Goal: Navigation & Orientation: Find specific page/section

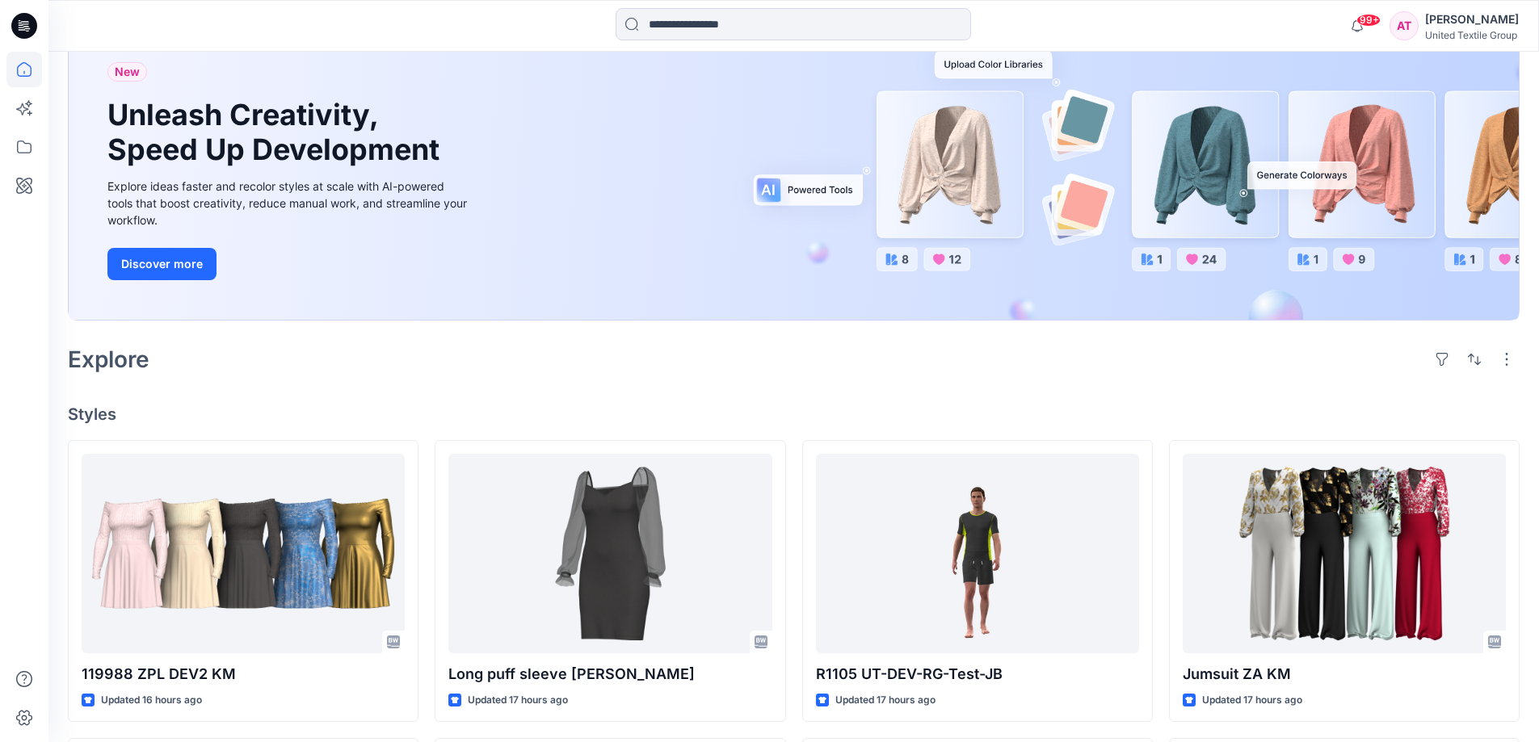
scroll to position [242, 0]
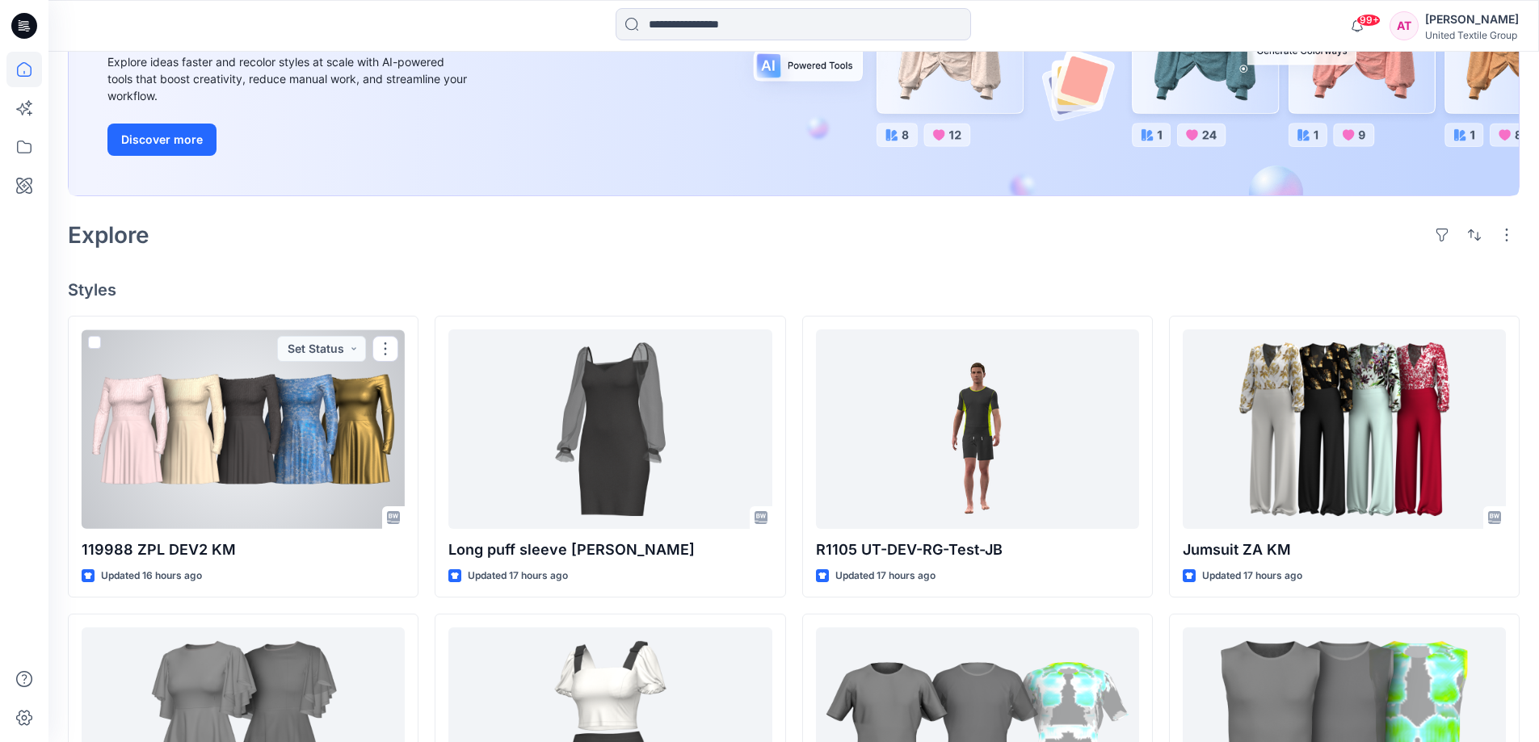
click at [296, 439] on div at bounding box center [243, 430] width 323 height 200
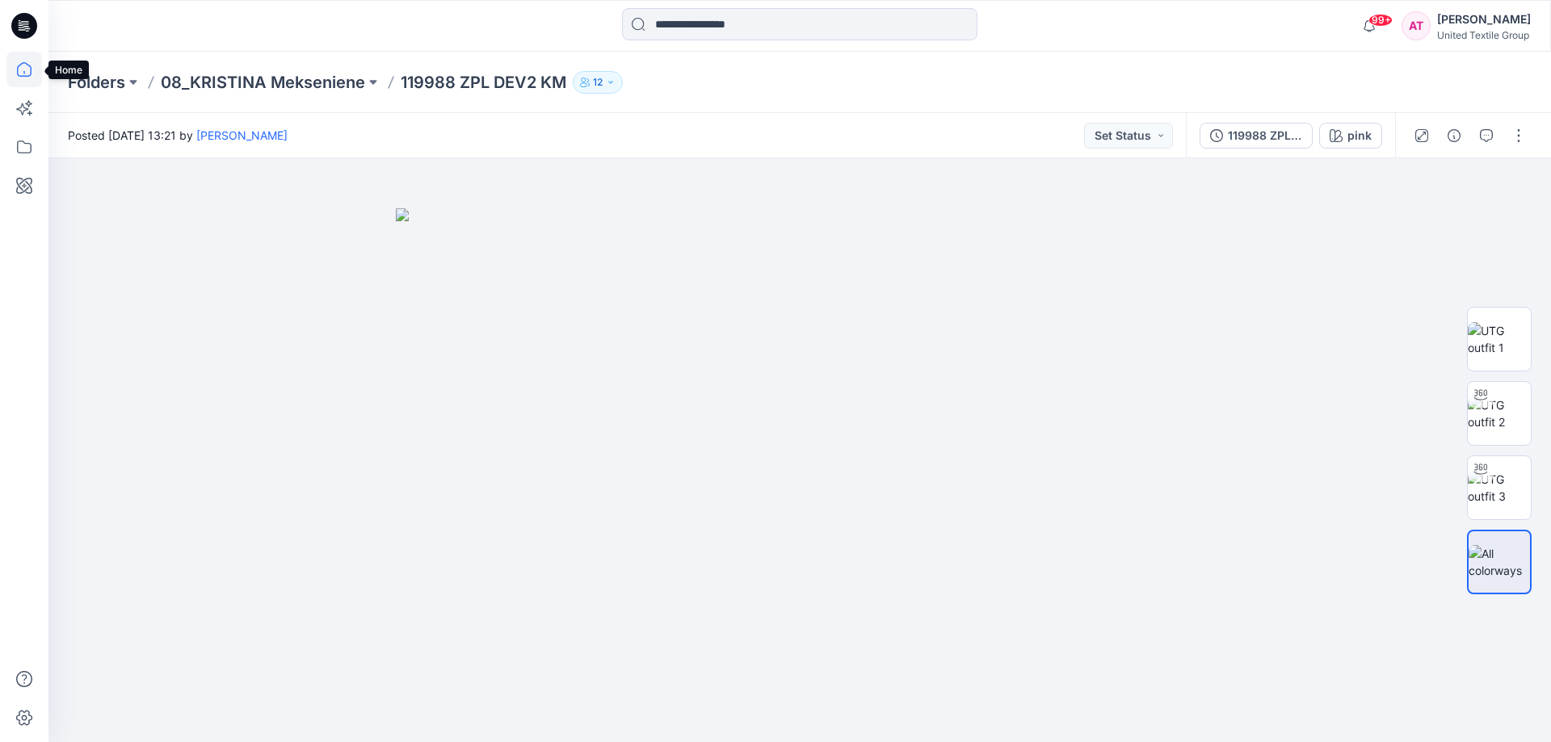
click at [27, 70] on icon at bounding box center [24, 70] width 36 height 36
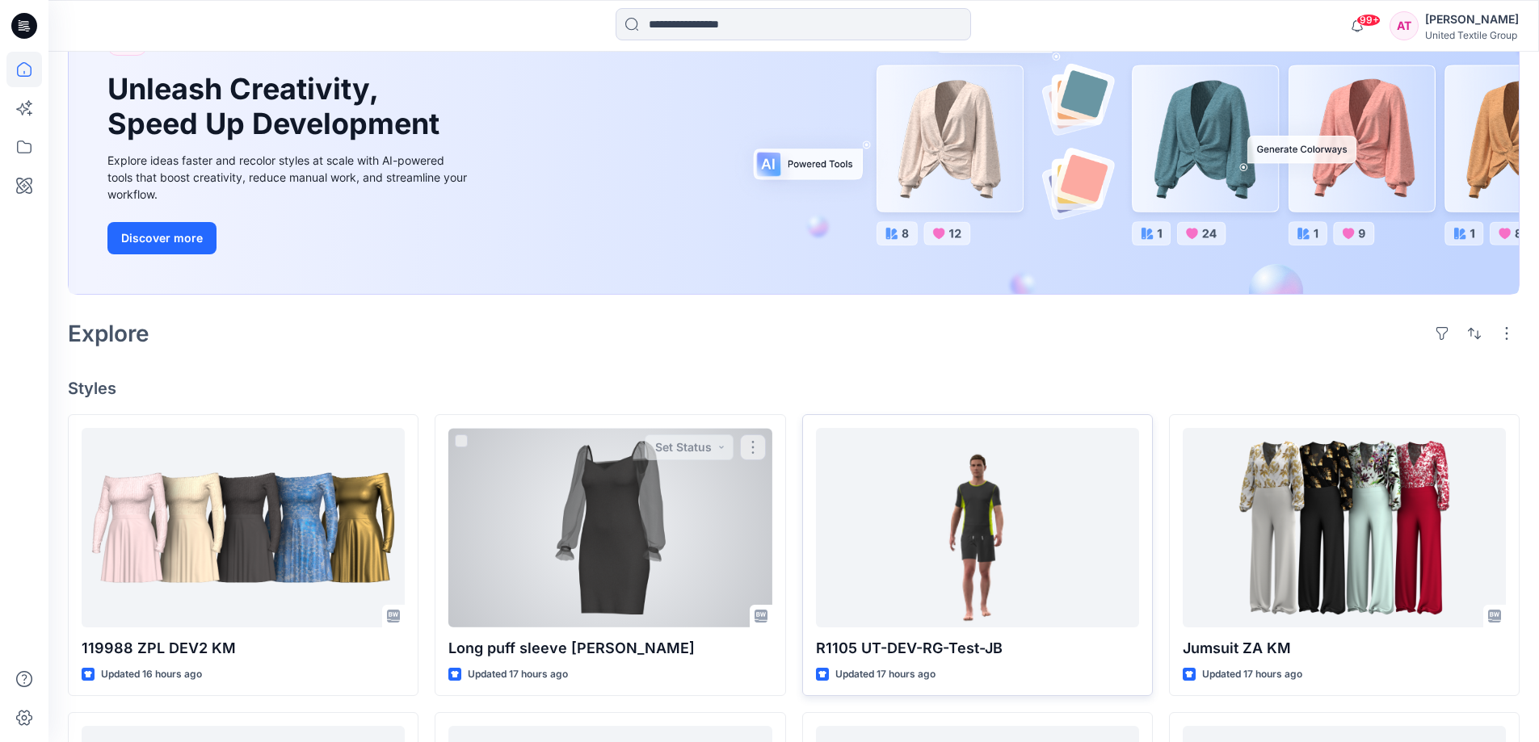
scroll to position [323, 0]
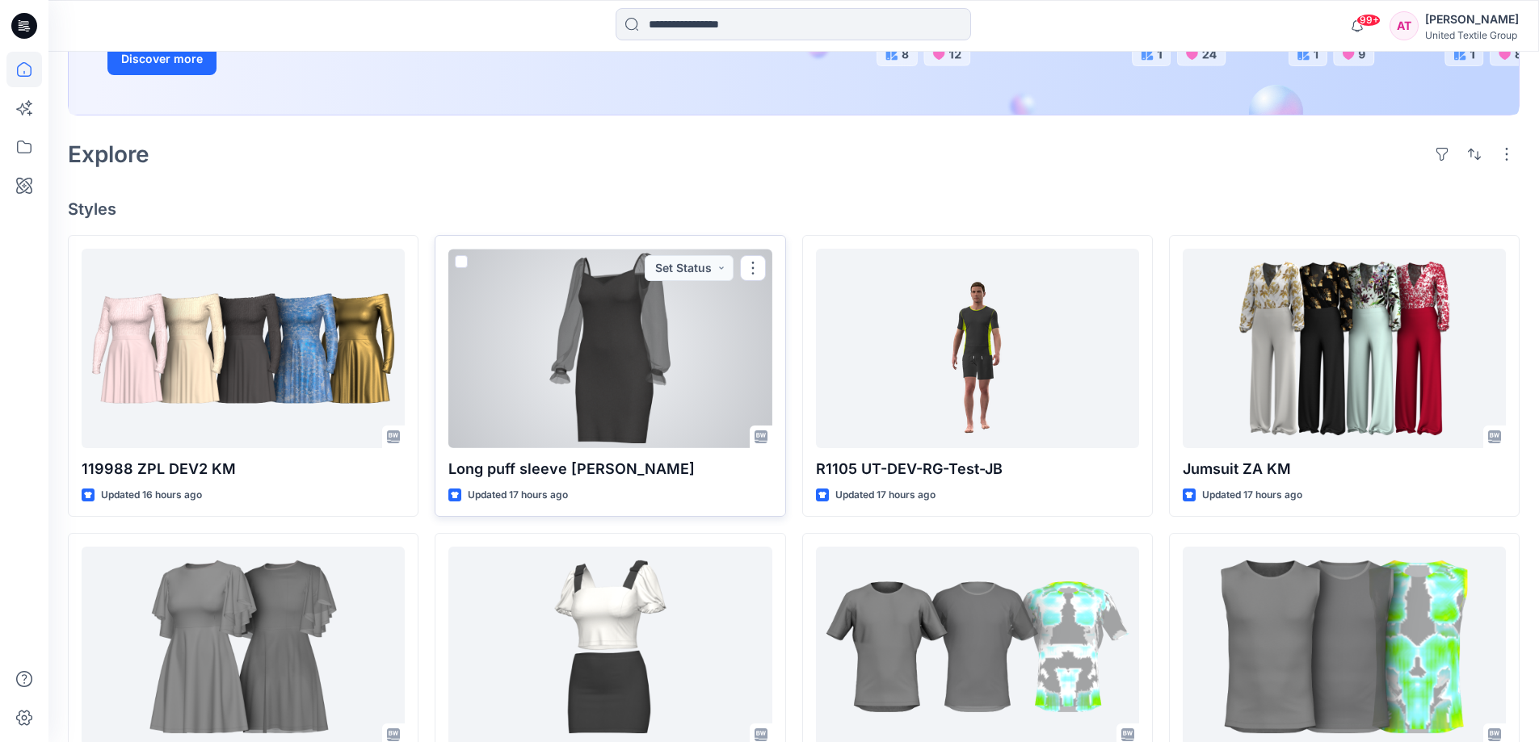
click at [633, 322] on div at bounding box center [609, 349] width 323 height 200
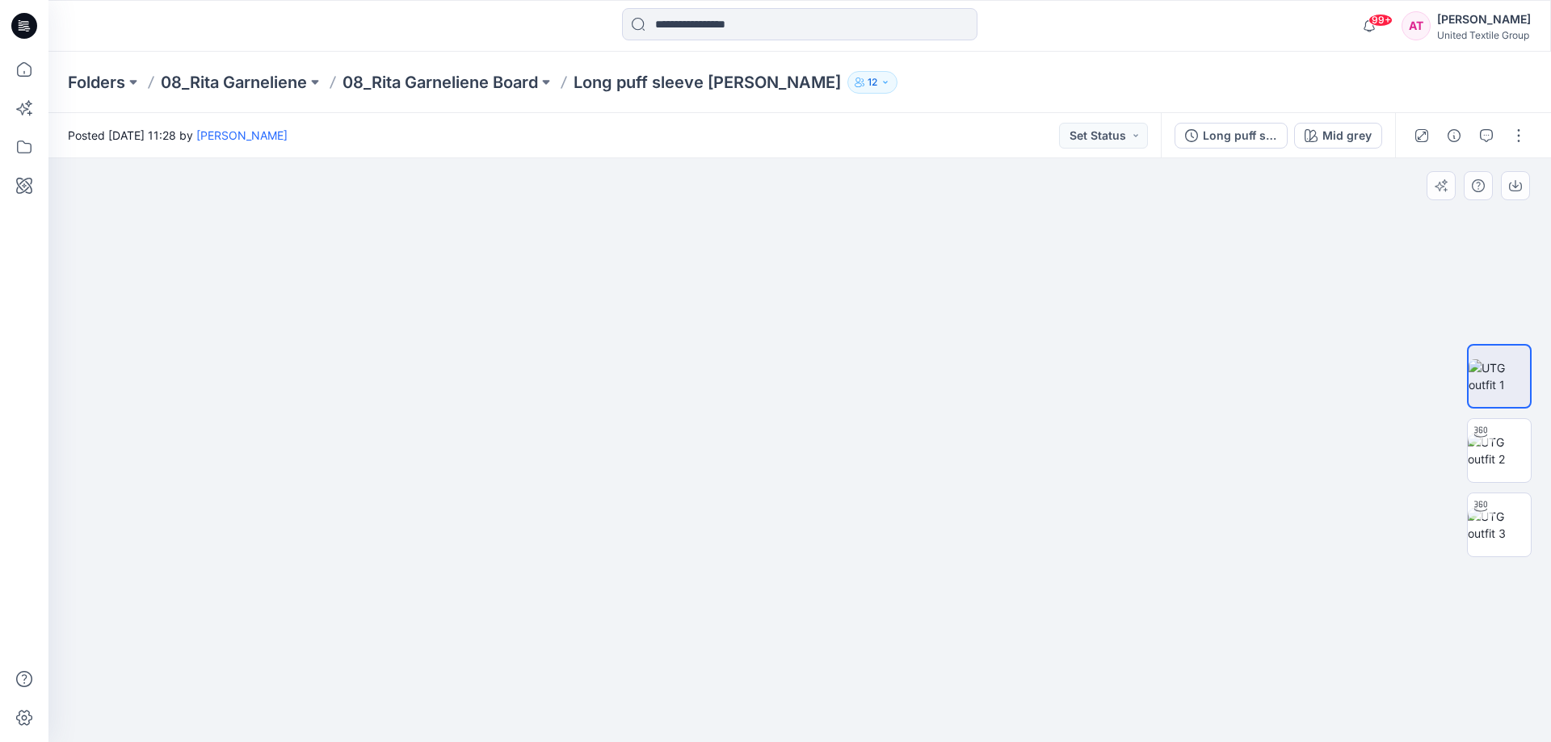
drag, startPoint x: 823, startPoint y: 276, endPoint x: 789, endPoint y: 595, distance: 320.1
click at [789, 595] on img at bounding box center [764, 305] width 1785 height 877
click at [27, 148] on icon at bounding box center [24, 147] width 36 height 36
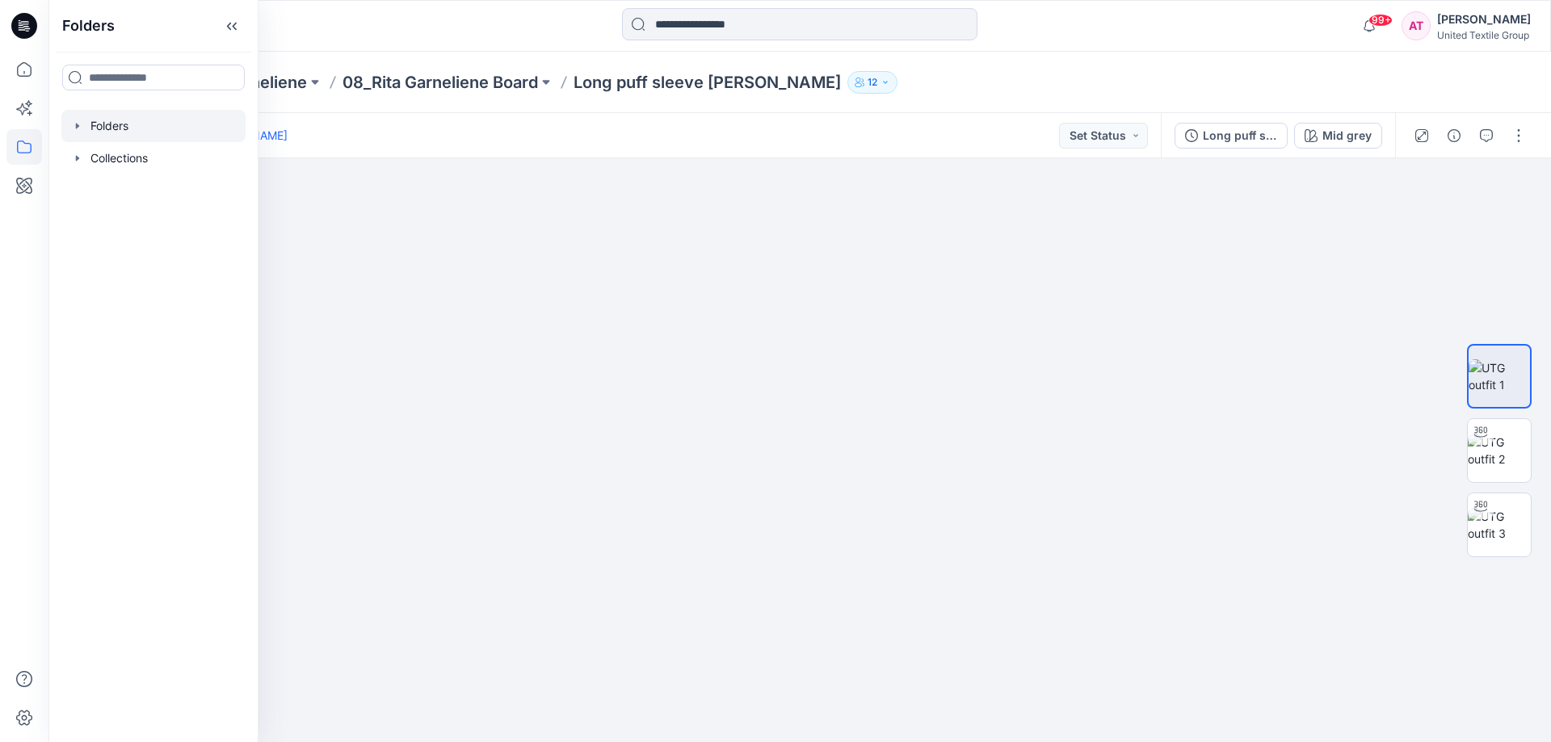
click at [132, 126] on div at bounding box center [153, 126] width 184 height 32
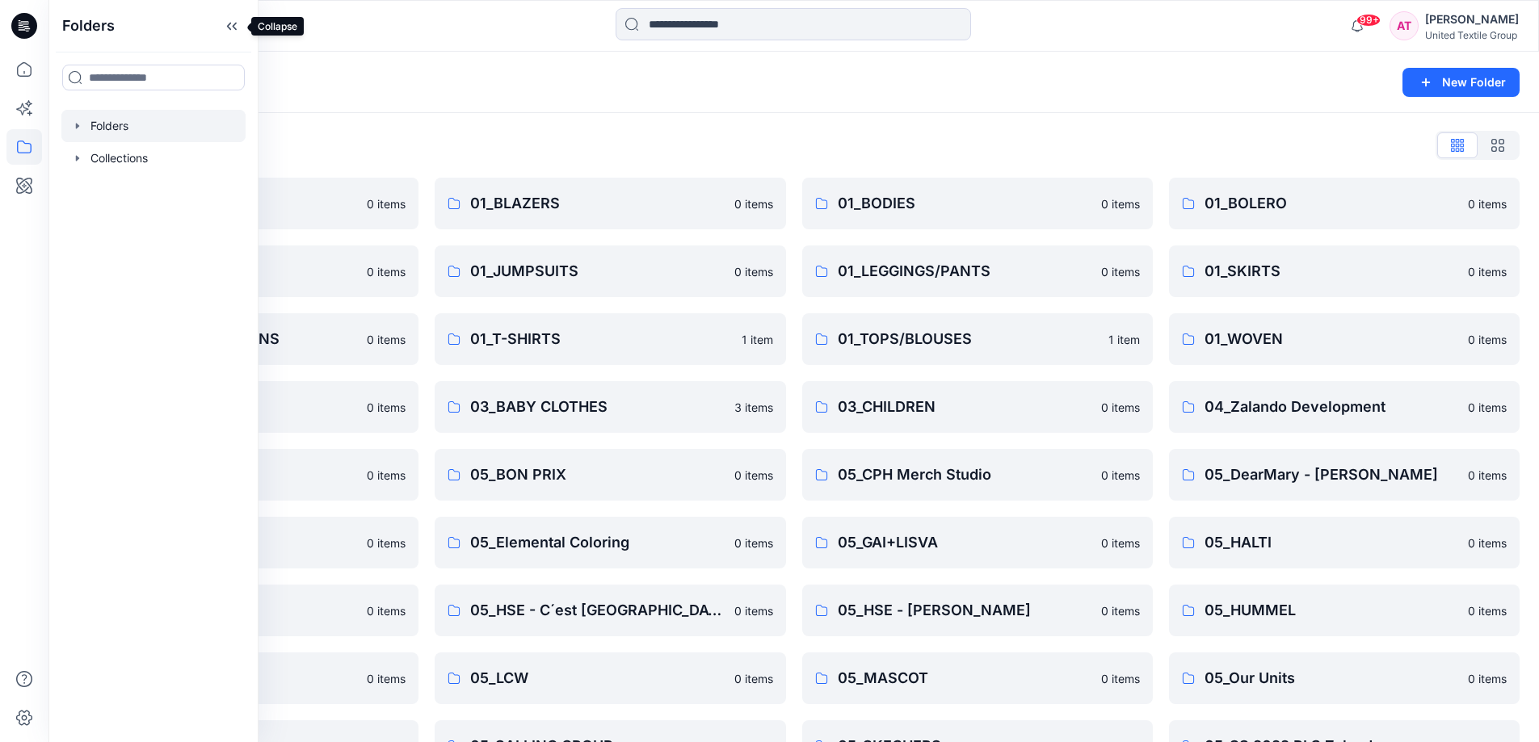
click at [223, 25] on icon at bounding box center [232, 26] width 26 height 27
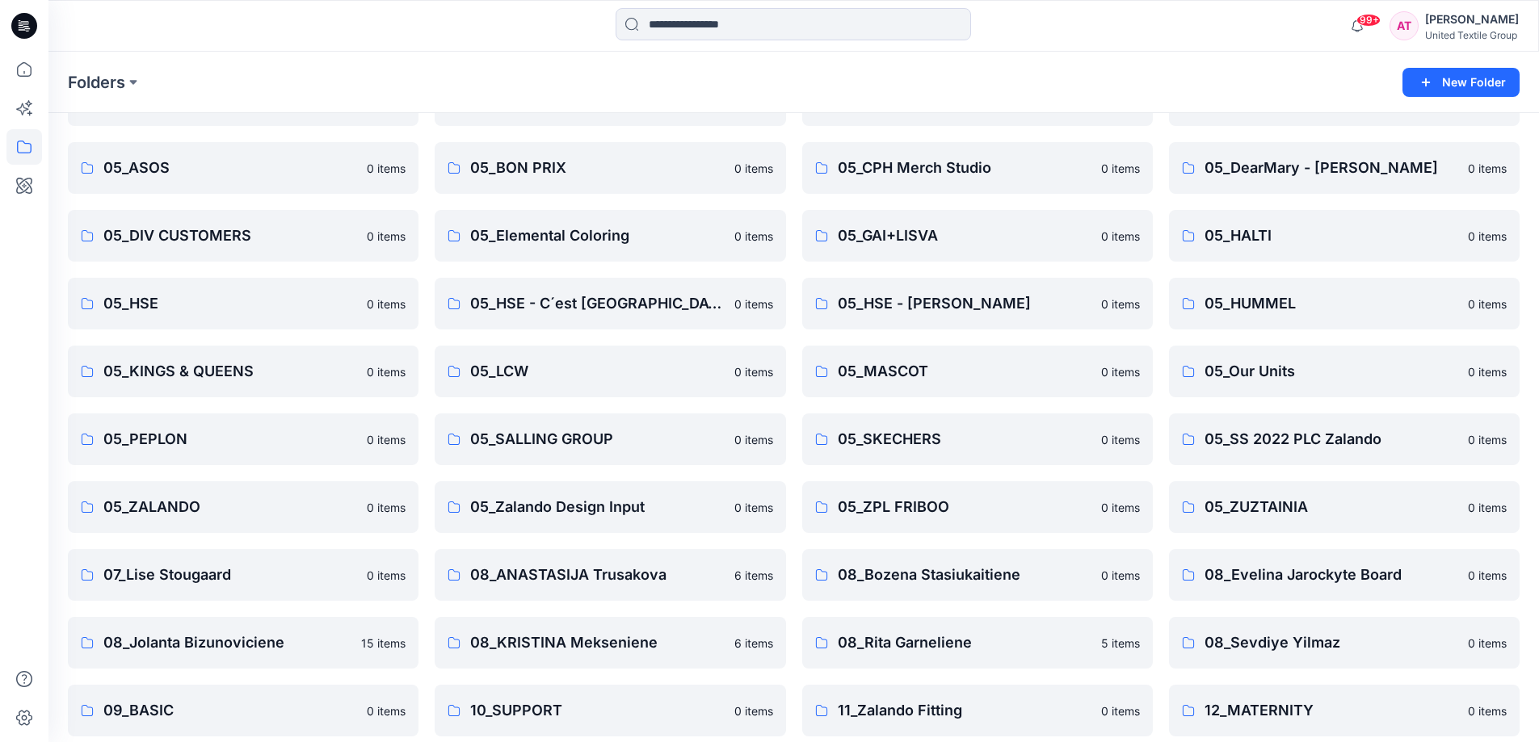
scroll to position [389, 0]
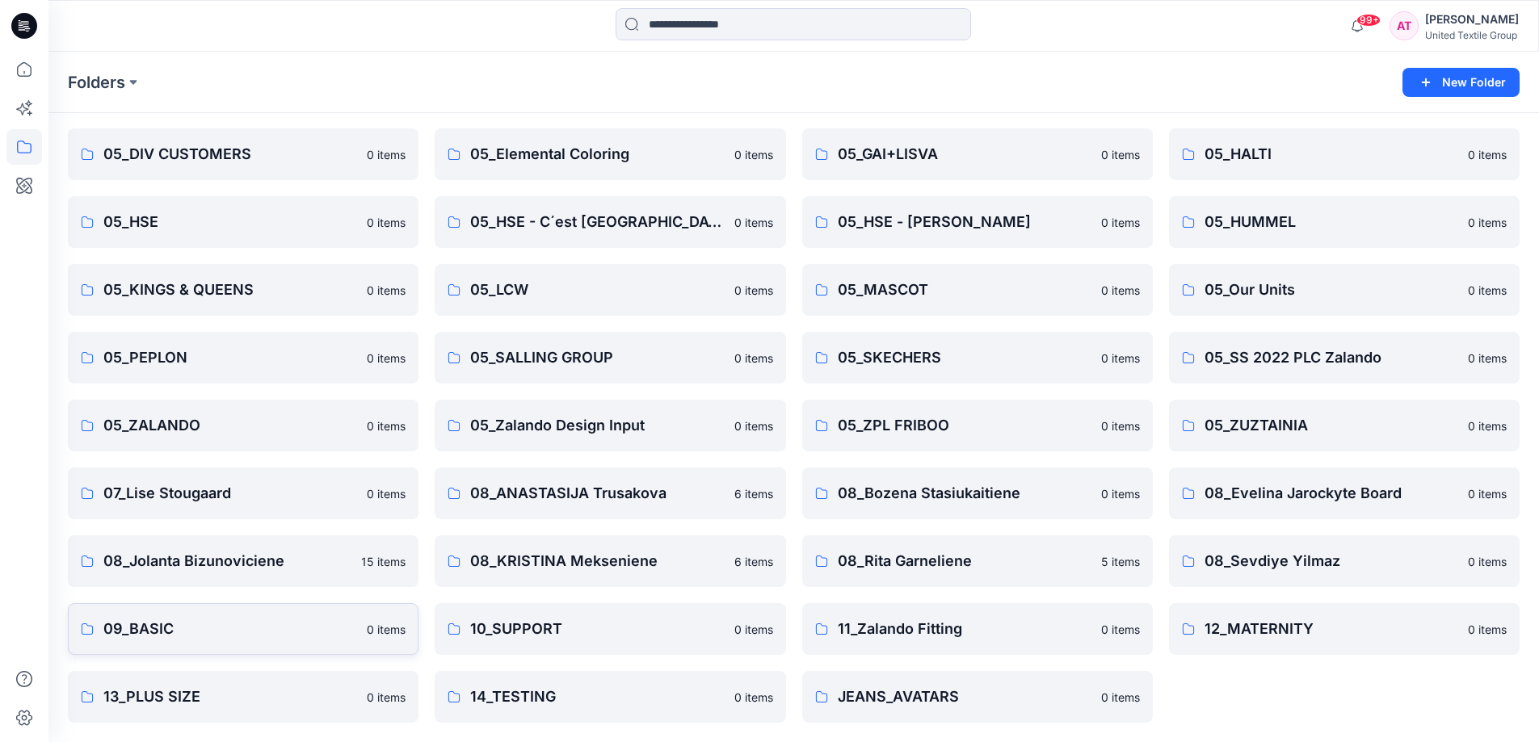
click at [266, 629] on p "09_BASIC" at bounding box center [230, 629] width 254 height 23
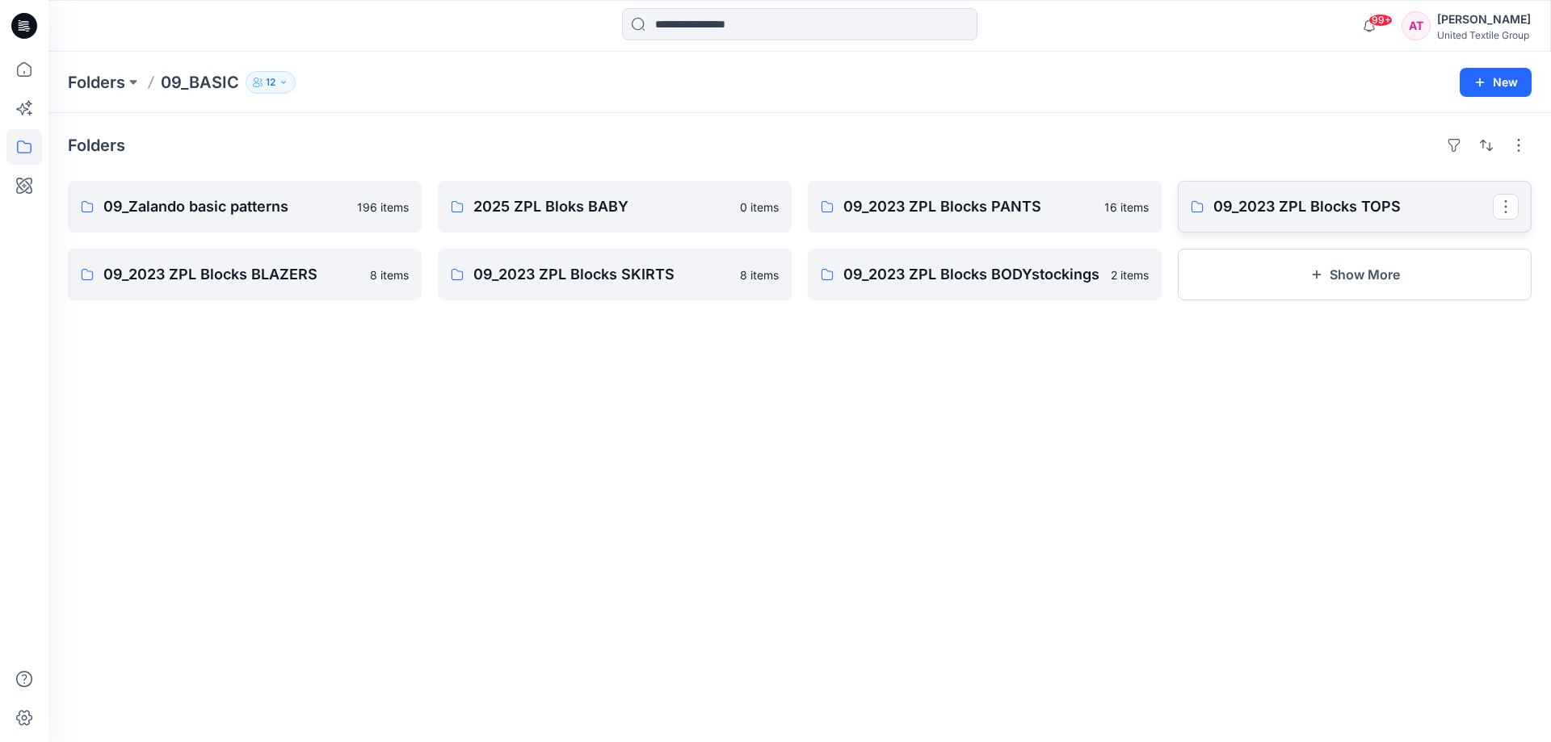
click at [1384, 209] on p "09_2023 ZPL Blocks TOPS" at bounding box center [1353, 206] width 280 height 23
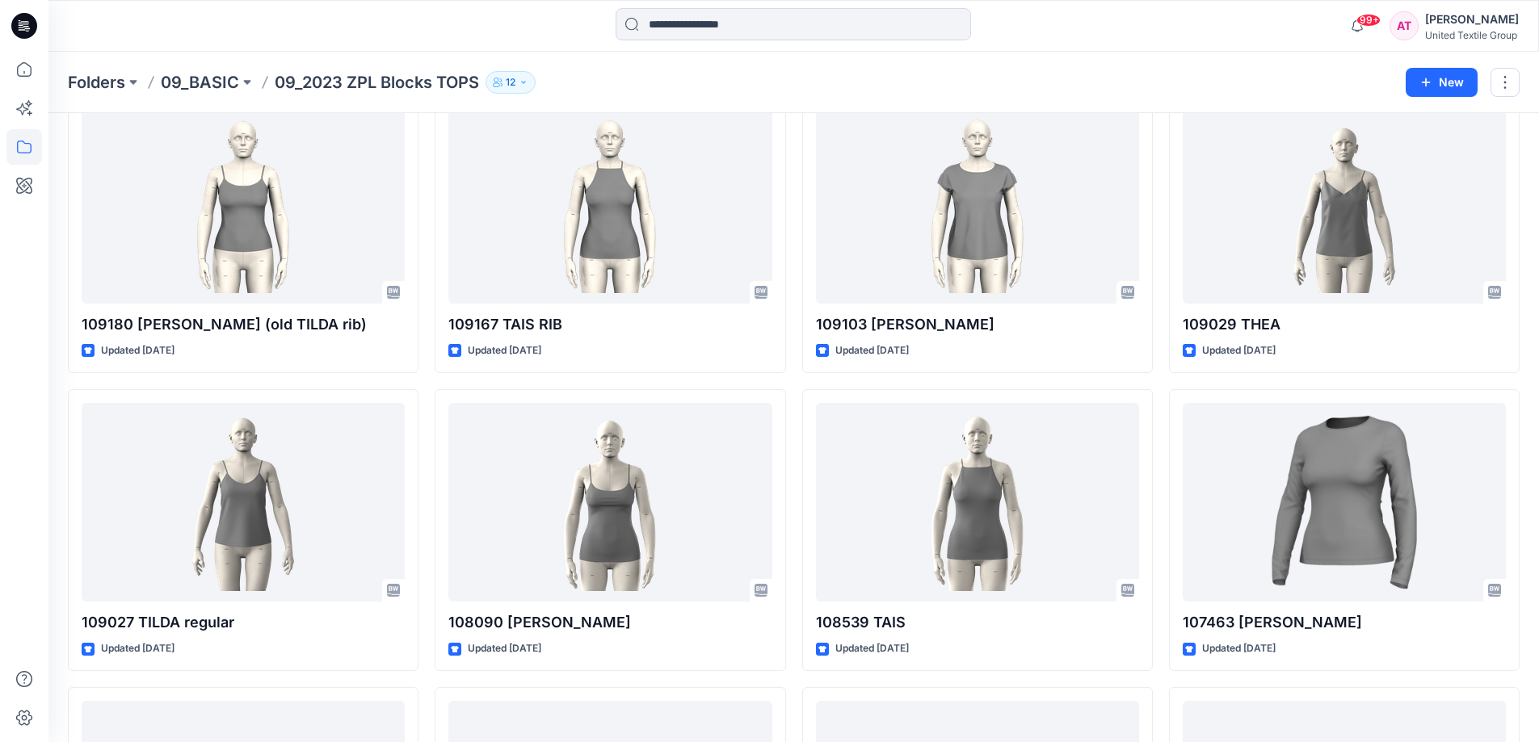
scroll to position [4214, 0]
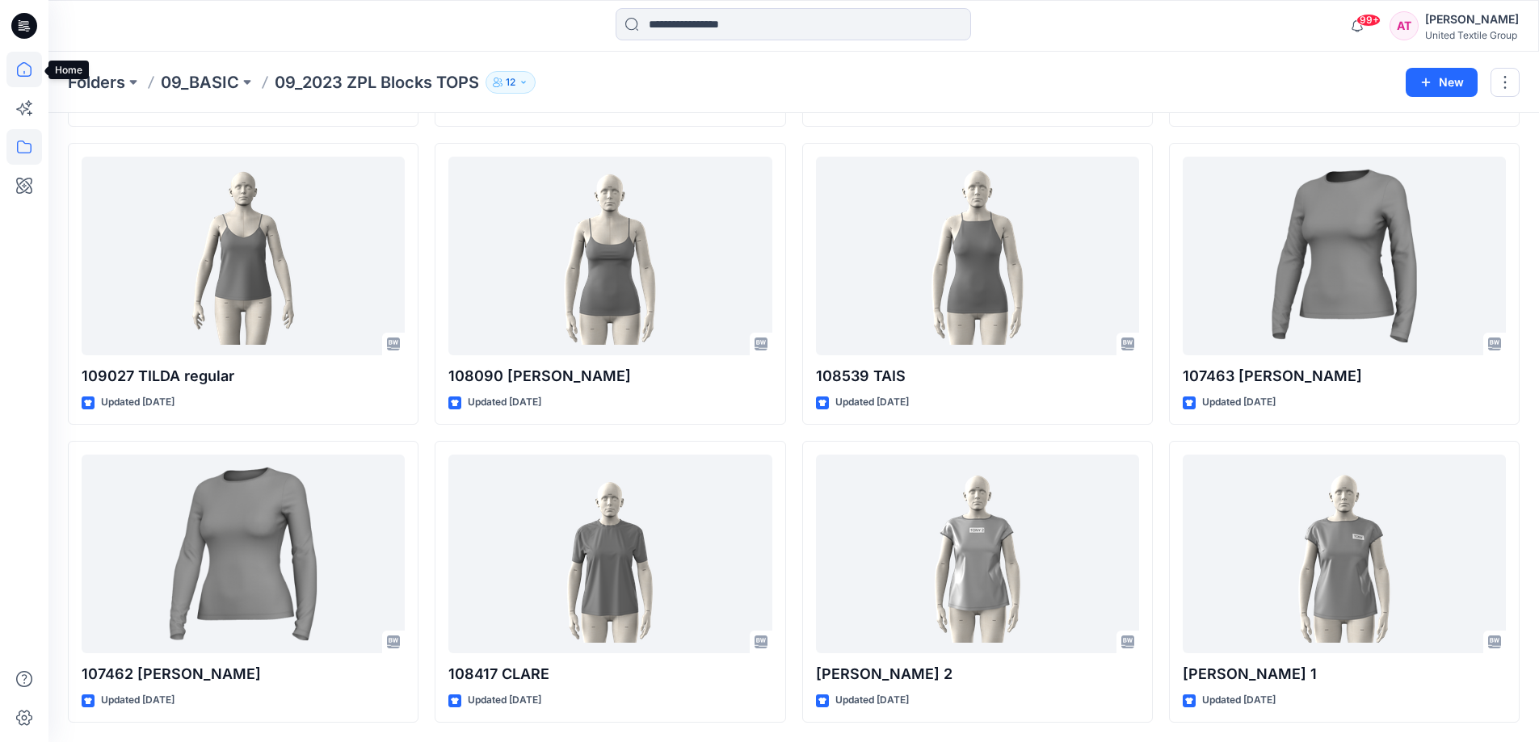
click at [19, 65] on icon at bounding box center [24, 70] width 36 height 36
